Goal: Navigation & Orientation: Find specific page/section

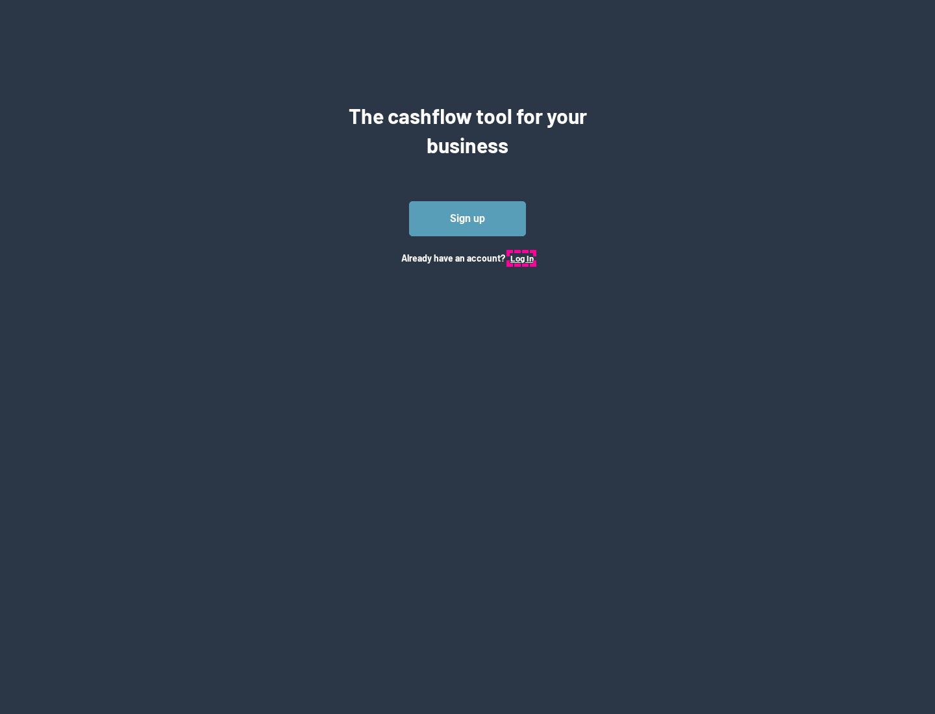
click at [522, 258] on button "Log In" at bounding box center [522, 258] width 23 height 10
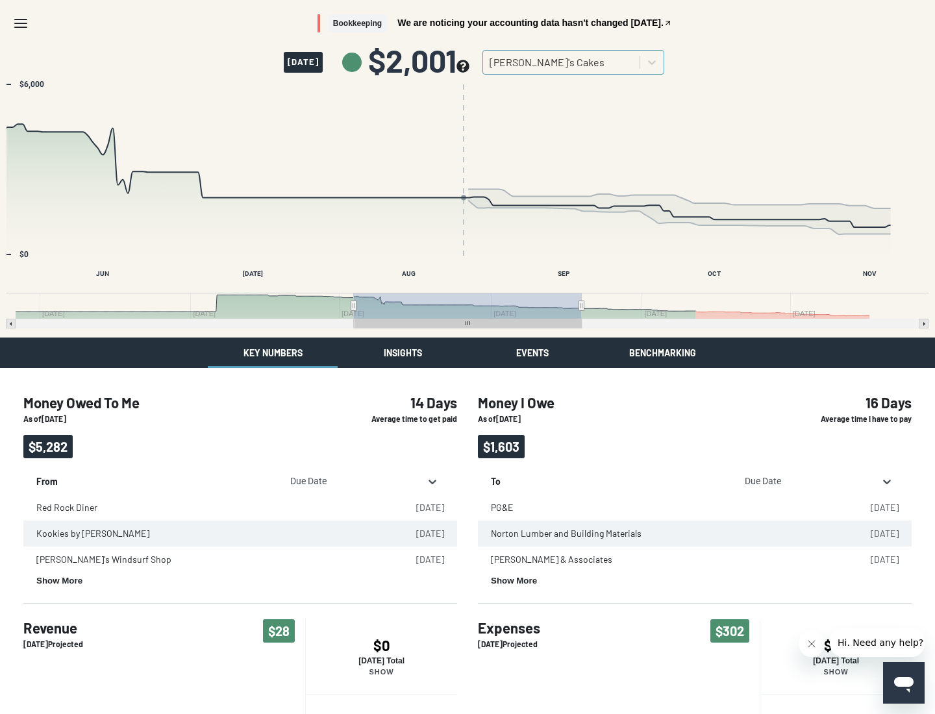
click at [403, 353] on button "Insights" at bounding box center [403, 353] width 130 height 31
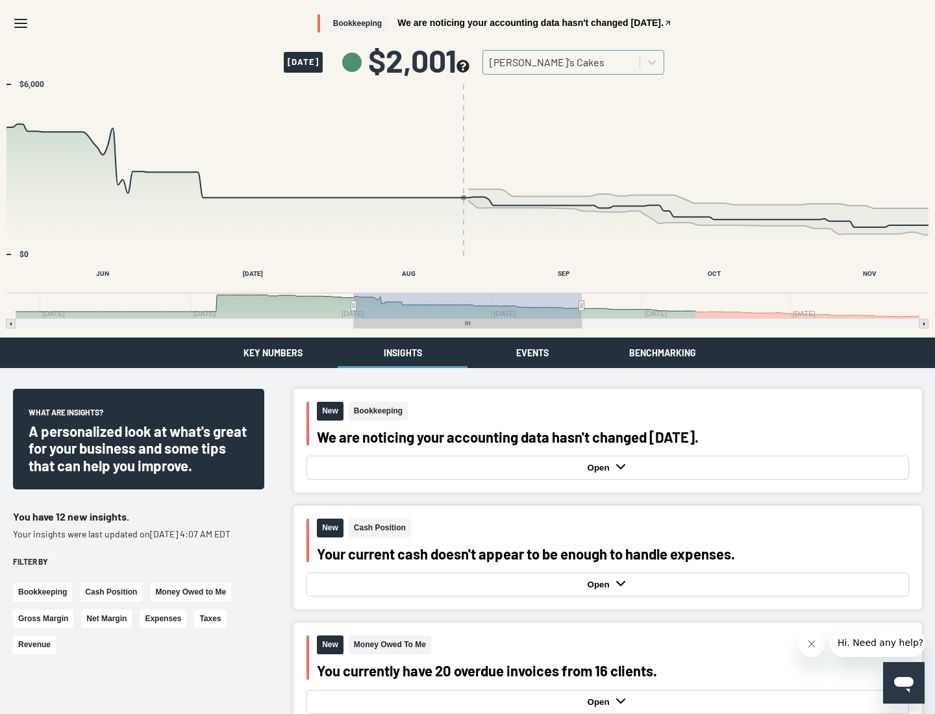
click at [533, 353] on button "Events" at bounding box center [533, 353] width 130 height 31
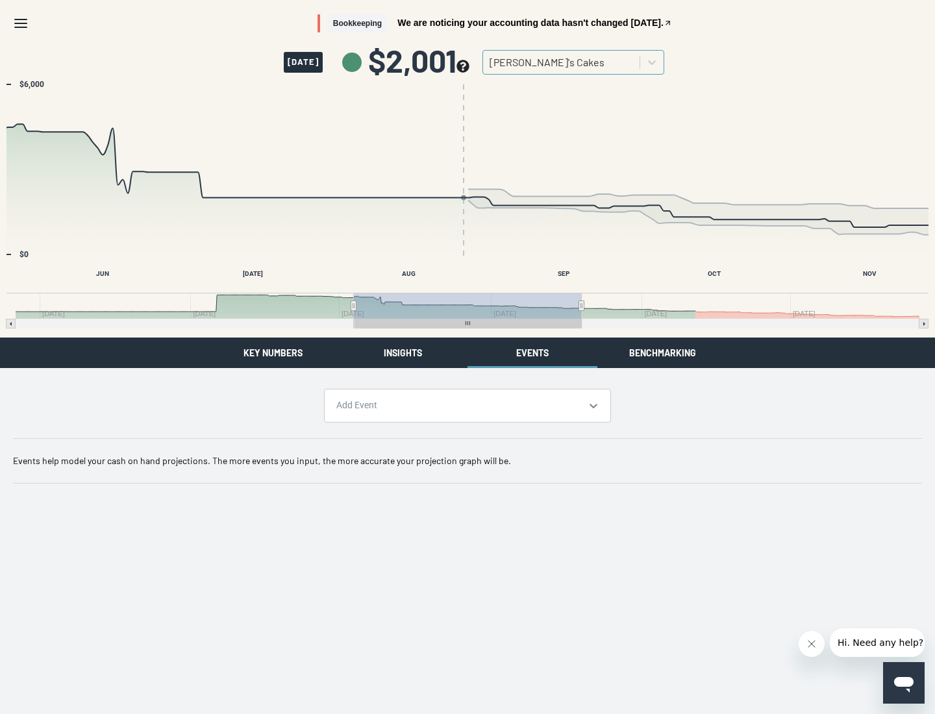
click at [663, 353] on button "Benchmarking" at bounding box center [663, 353] width 130 height 31
